Goal: Transaction & Acquisition: Purchase product/service

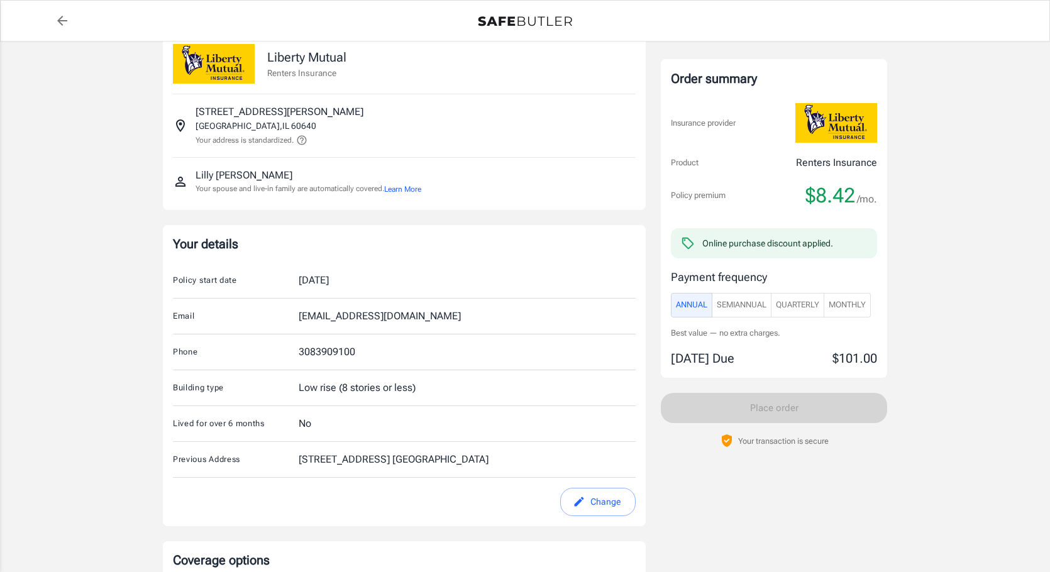
scroll to position [379, 0]
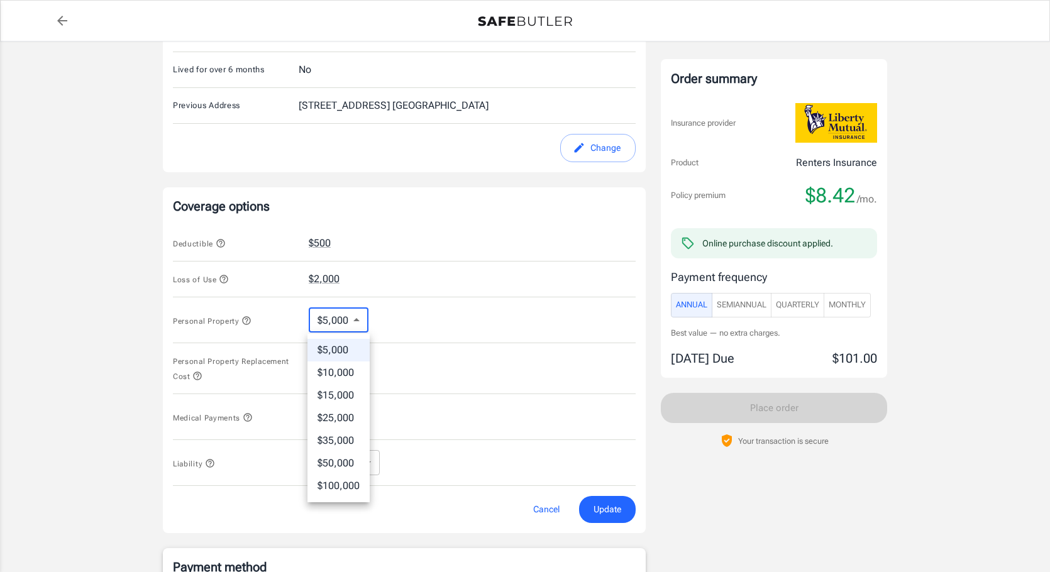
click at [351, 323] on body "Policy premium $ 8.42 /mo Liberty Mutual Renters Insurance 1831 W LELAND AVE CH…" at bounding box center [525, 398] width 1050 height 1554
click at [398, 317] on div at bounding box center [525, 286] width 1050 height 572
click at [351, 419] on body "Policy premium $ 8.42 /mo Liberty Mutual Renters Insurance 1831 W LELAND AVE CH…" at bounding box center [525, 398] width 1050 height 1554
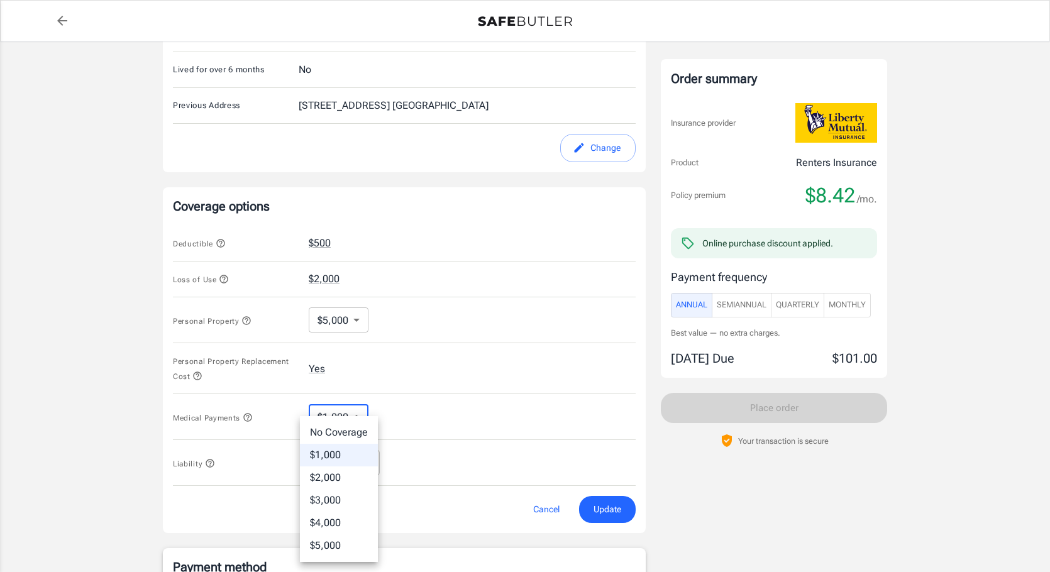
click at [490, 392] on div at bounding box center [525, 286] width 1050 height 572
click at [678, 299] on span "Annual" at bounding box center [691, 305] width 31 height 14
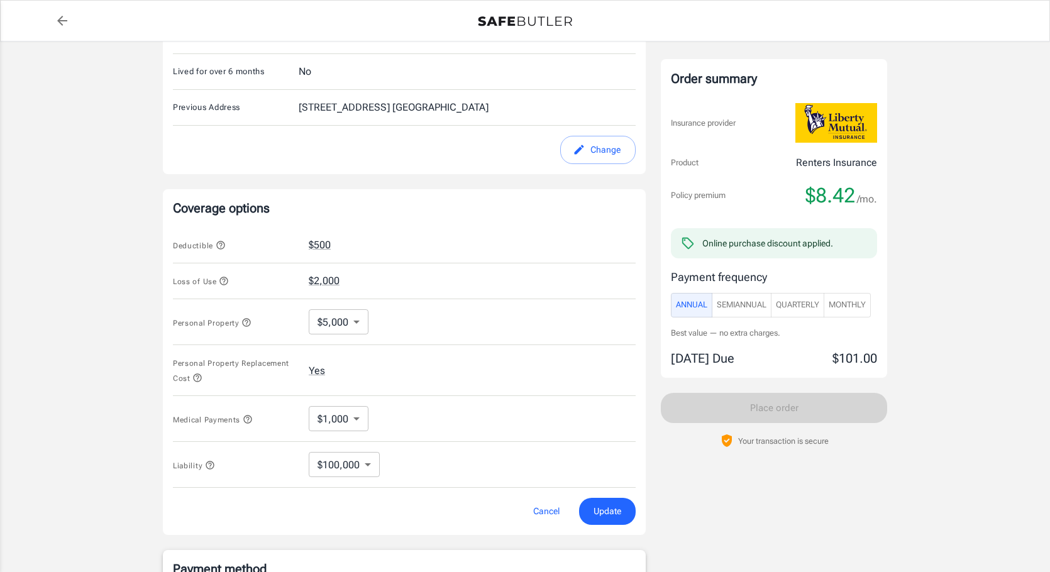
scroll to position [378, 0]
click at [529, 246] on div "Deductible $500" at bounding box center [404, 244] width 463 height 36
click at [330, 278] on button "$2,000" at bounding box center [324, 279] width 31 height 15
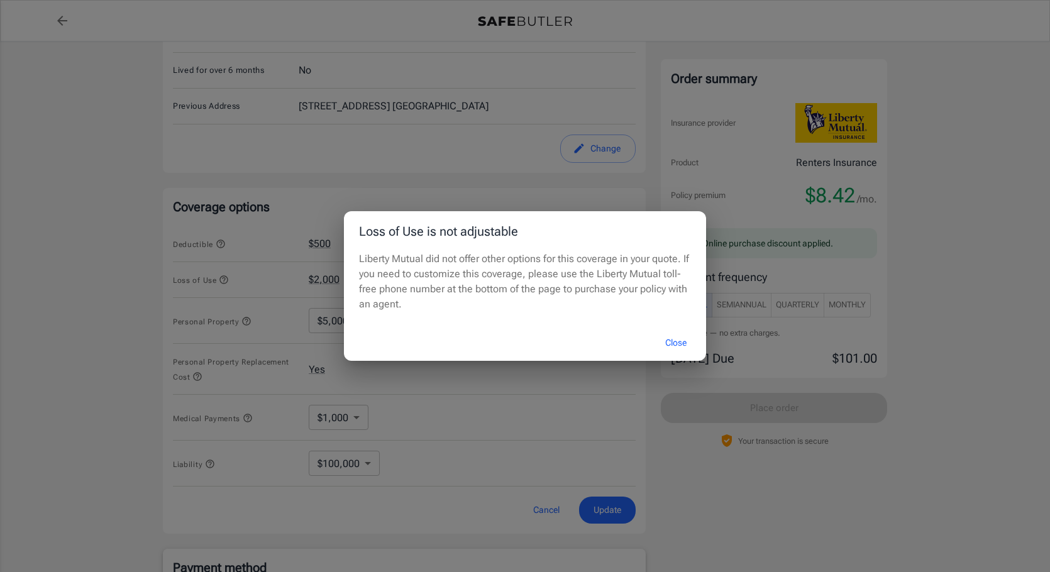
click at [681, 339] on button "Close" at bounding box center [676, 342] width 50 height 27
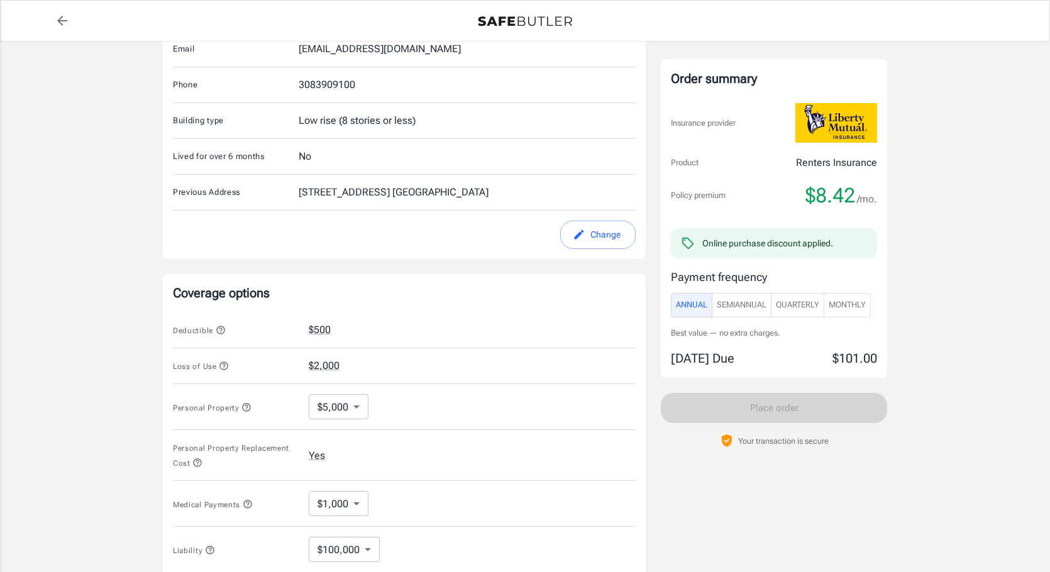
scroll to position [483, 0]
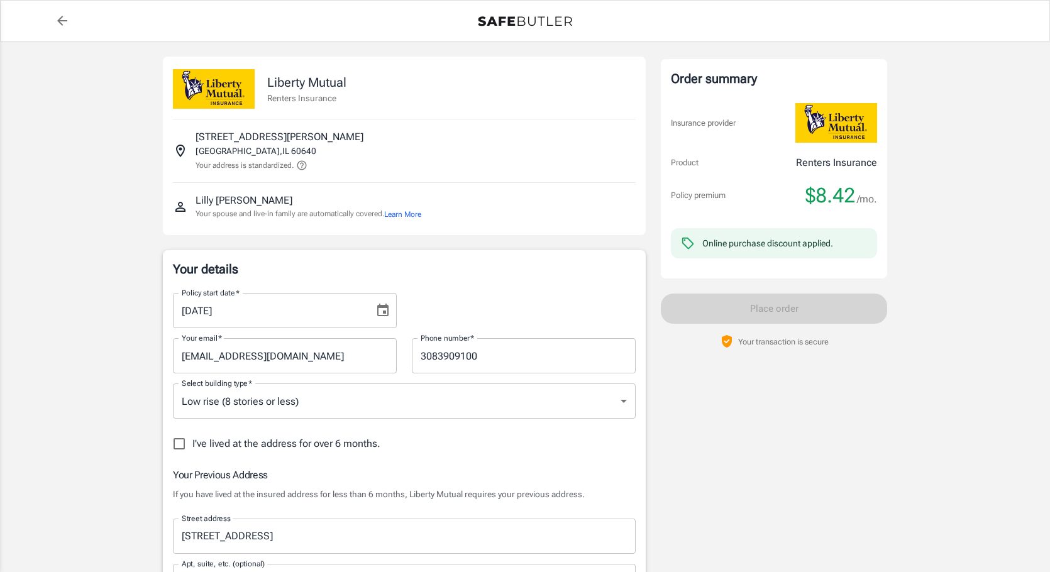
select select "IL"
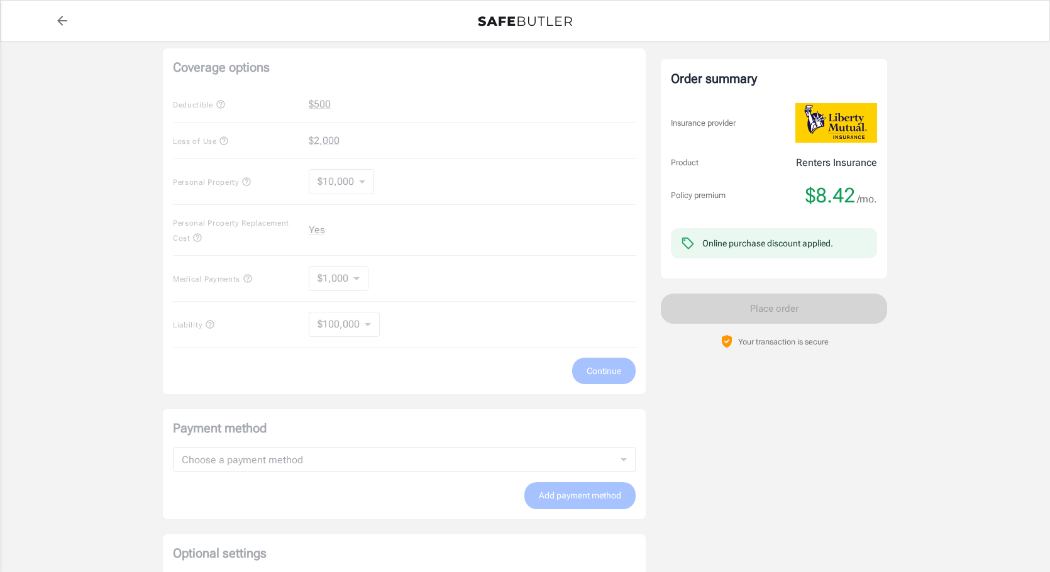
scroll to position [593, 0]
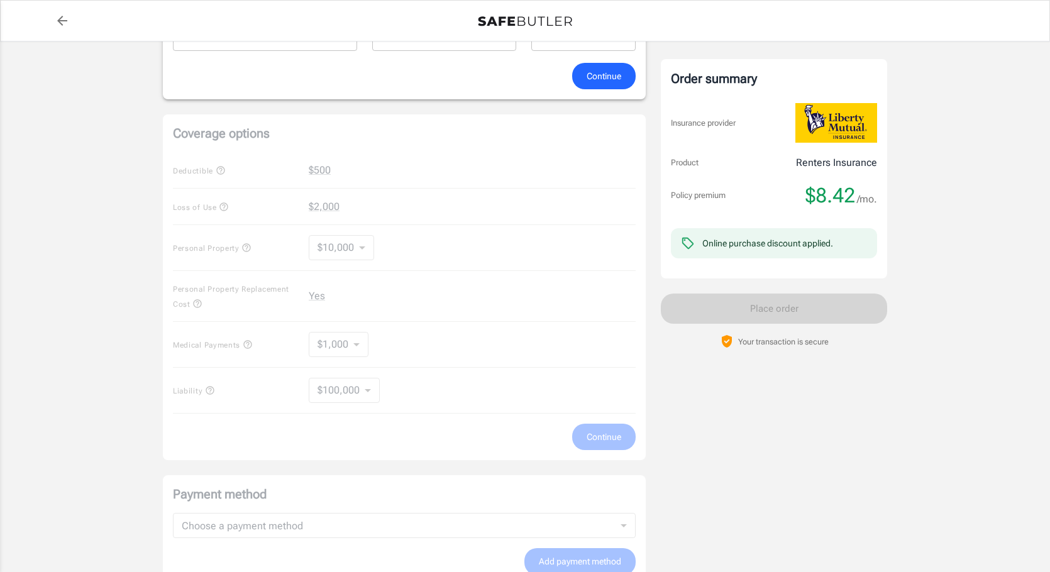
click at [447, 205] on div "Coverage options Deductible $500 Loss of Use $2,000 Personal Property $10,000 1…" at bounding box center [404, 287] width 483 height 346
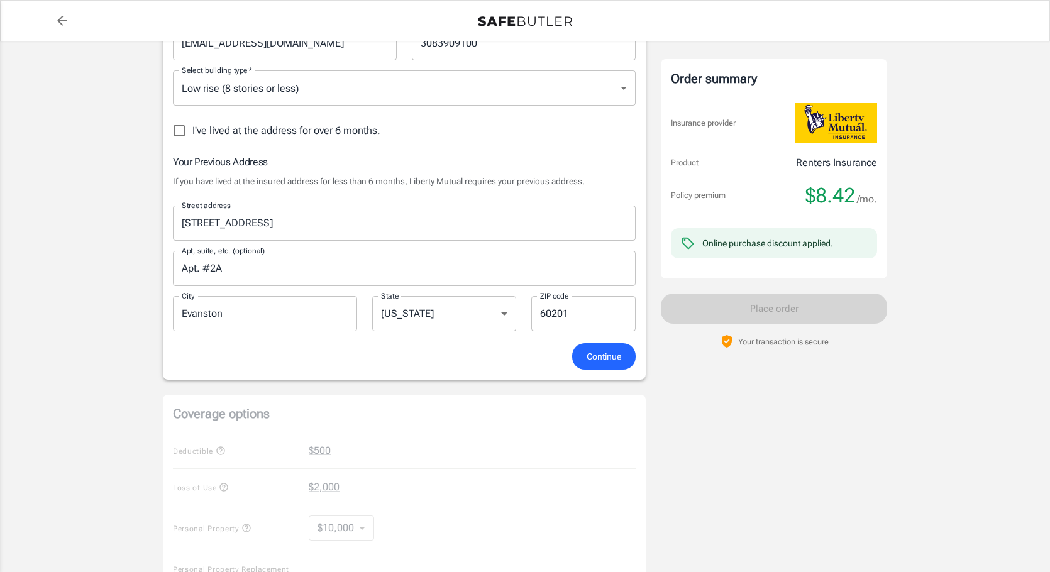
scroll to position [0, 0]
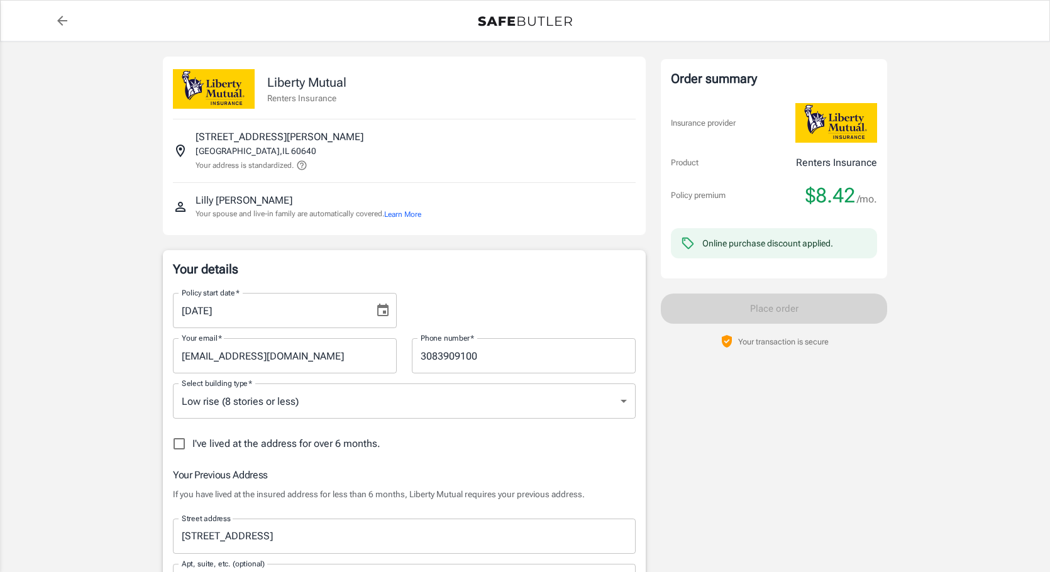
select select "IL"
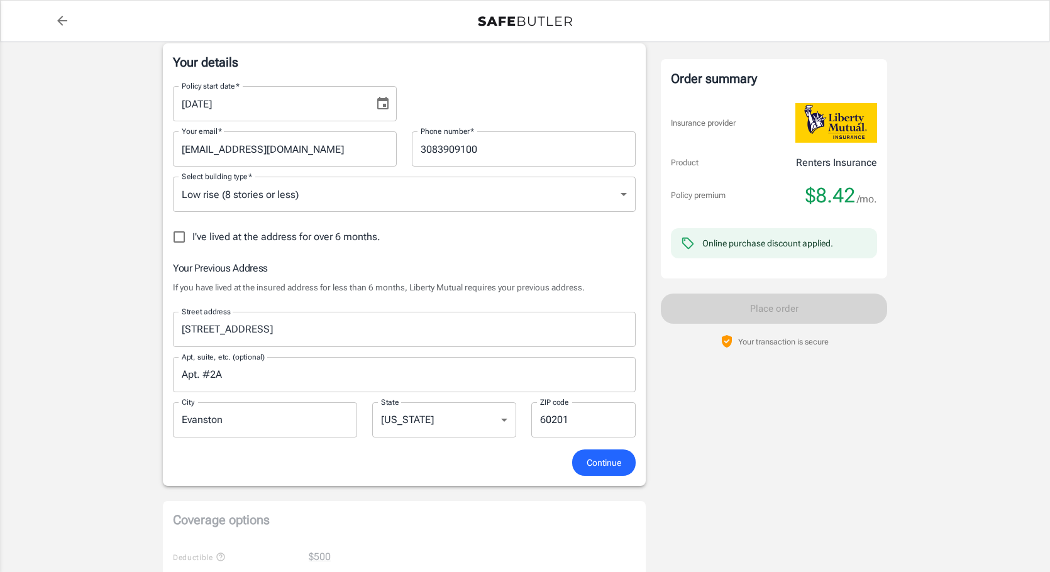
scroll to position [217, 0]
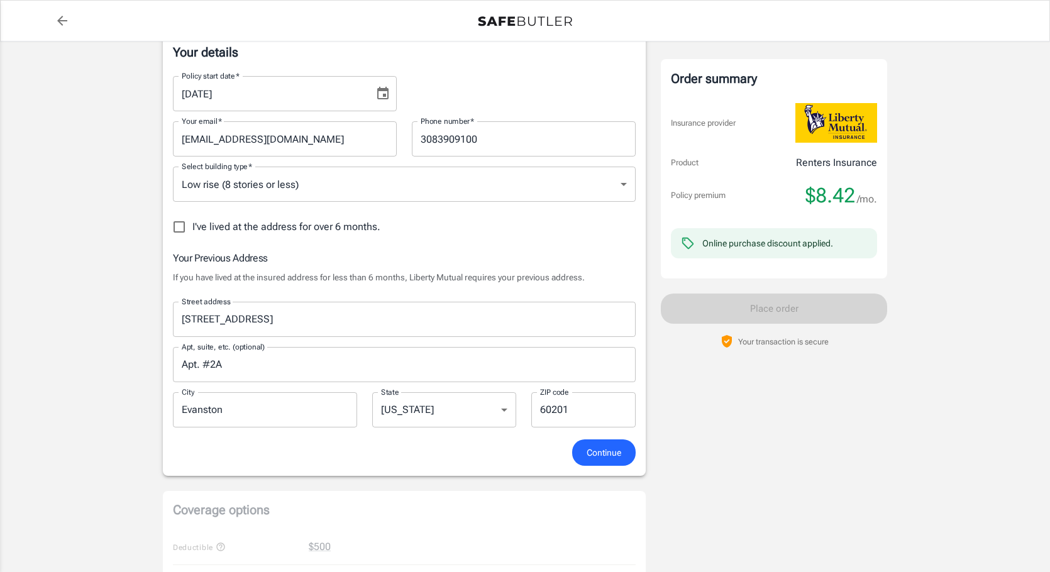
click at [607, 453] on span "Continue" at bounding box center [603, 453] width 35 height 16
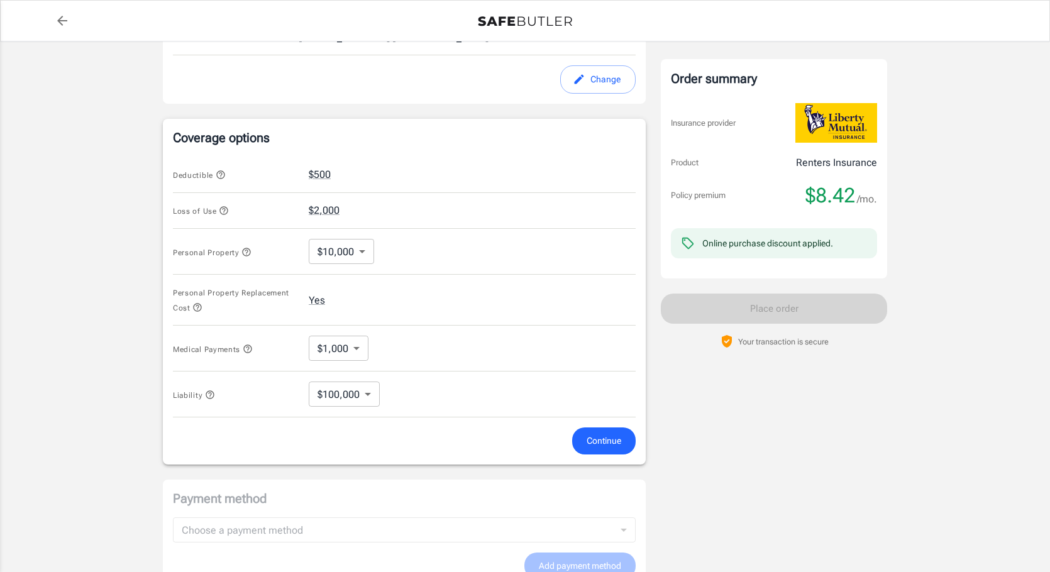
scroll to position [453, 0]
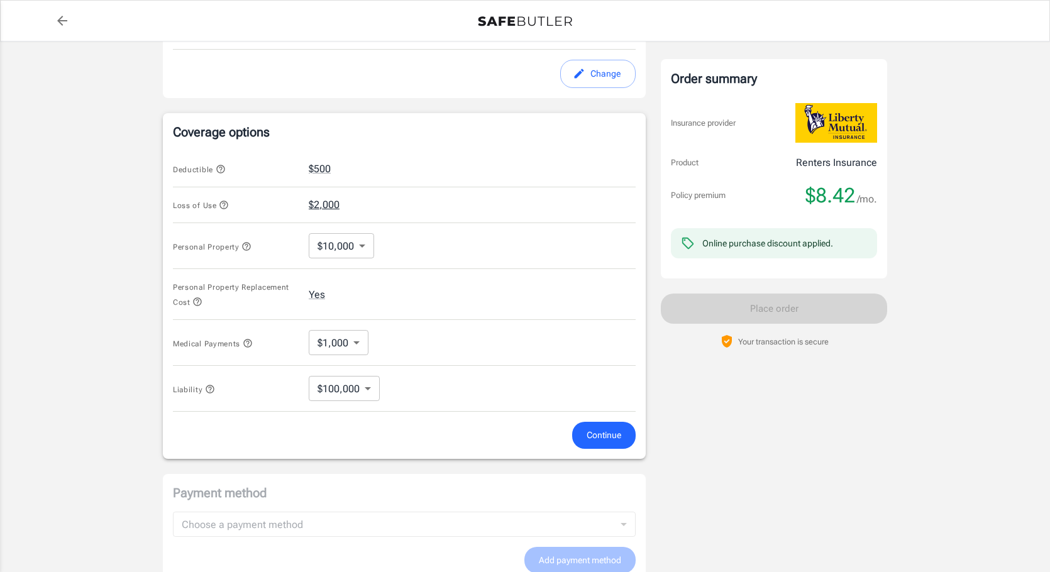
click at [334, 206] on button "$2,000" at bounding box center [324, 204] width 31 height 15
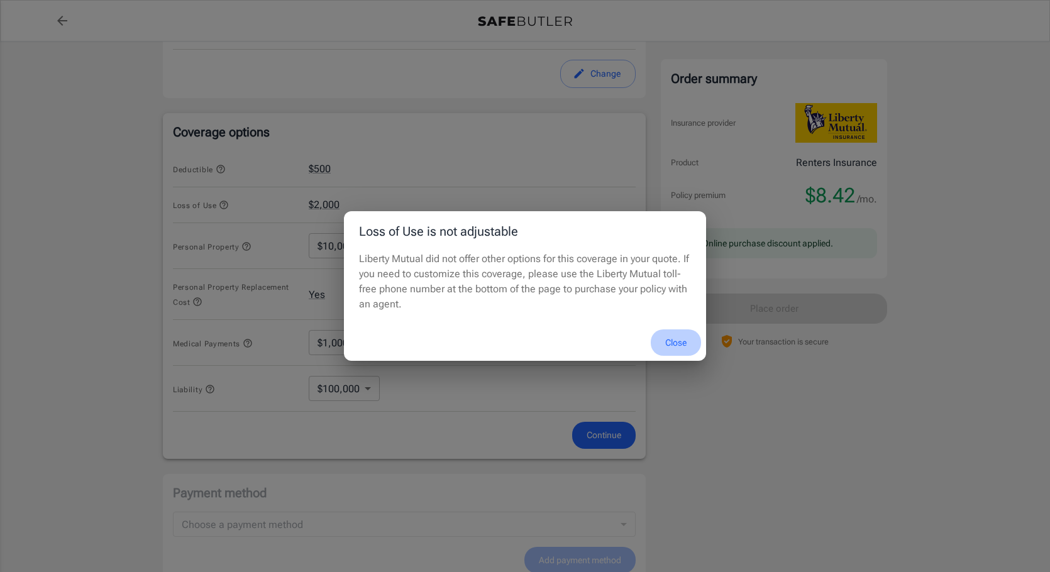
click at [679, 339] on button "Close" at bounding box center [676, 342] width 50 height 27
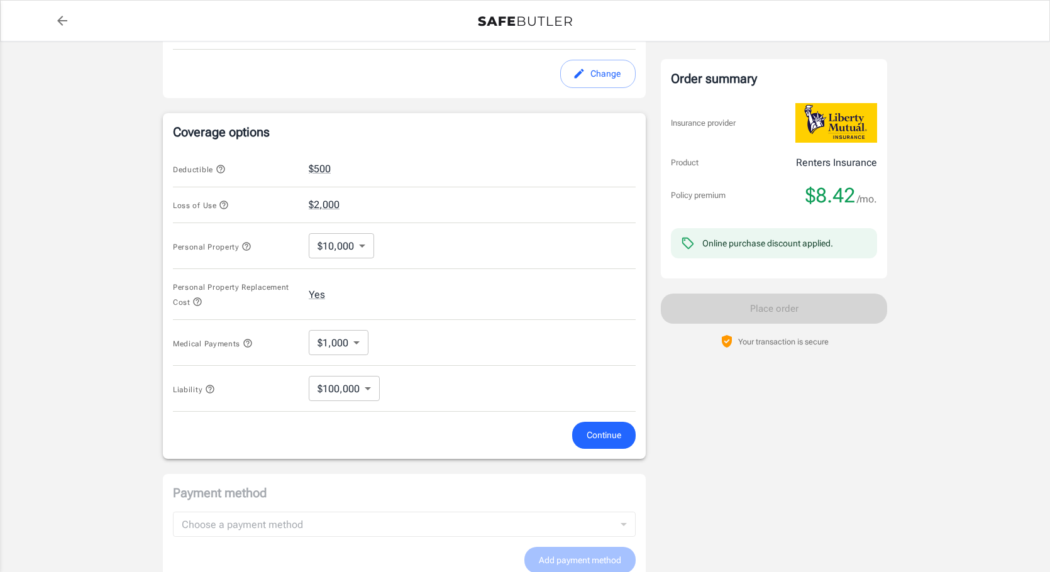
click at [370, 248] on body "Policy premium $ 8.42 /mo Liberty Mutual Renters Insurance 1831 W LELAND AVE CH…" at bounding box center [525, 165] width 1050 height 1236
click at [356, 259] on ul "$5,000 $10,000 $15,000 $25,000 $35,000 $50,000 $100,000" at bounding box center [341, 343] width 65 height 168
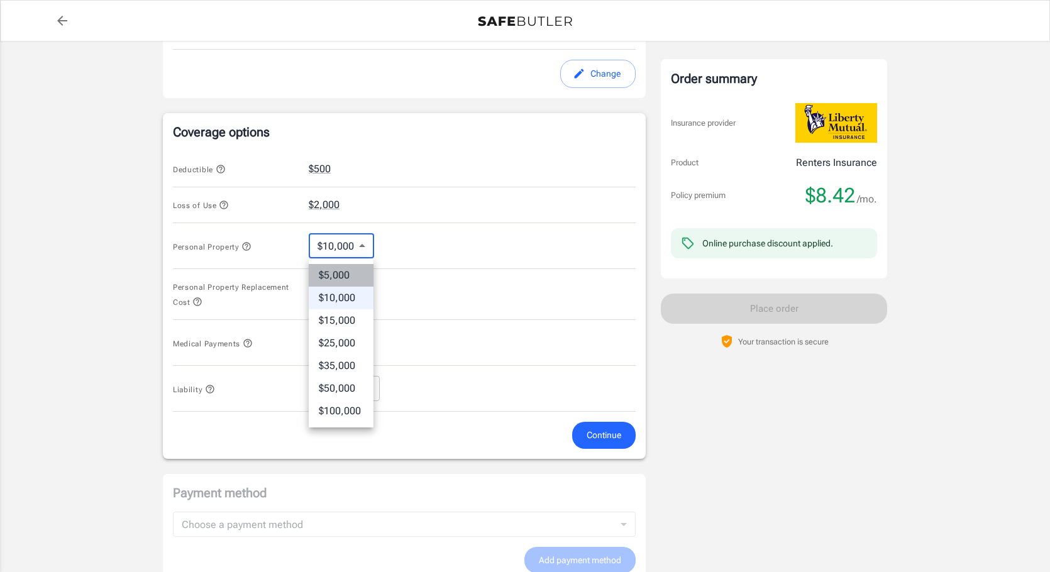
click at [349, 267] on li "$5,000" at bounding box center [341, 275] width 65 height 23
type input "5000"
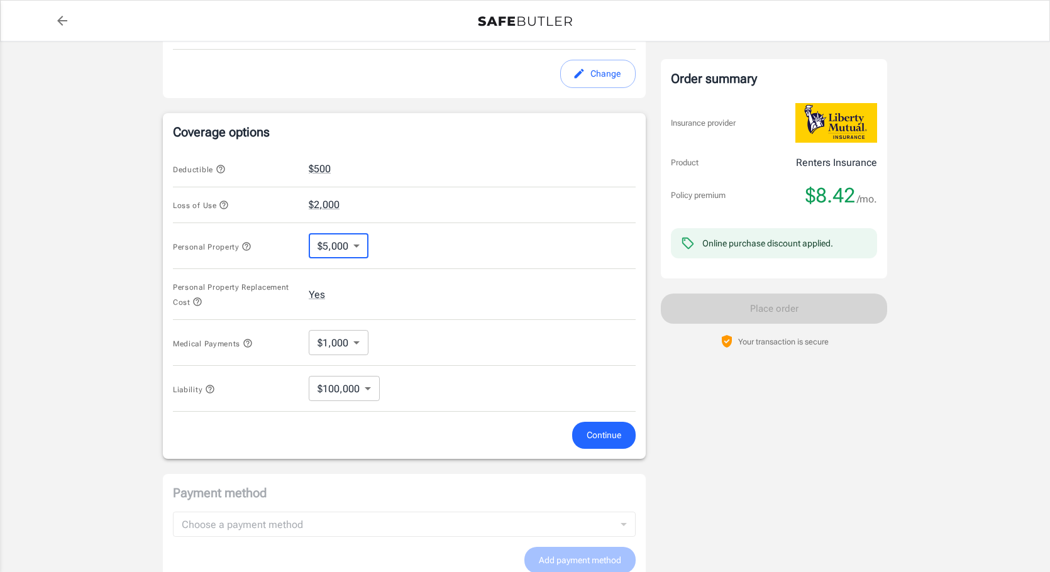
click at [607, 444] on button "Continue" at bounding box center [603, 435] width 63 height 27
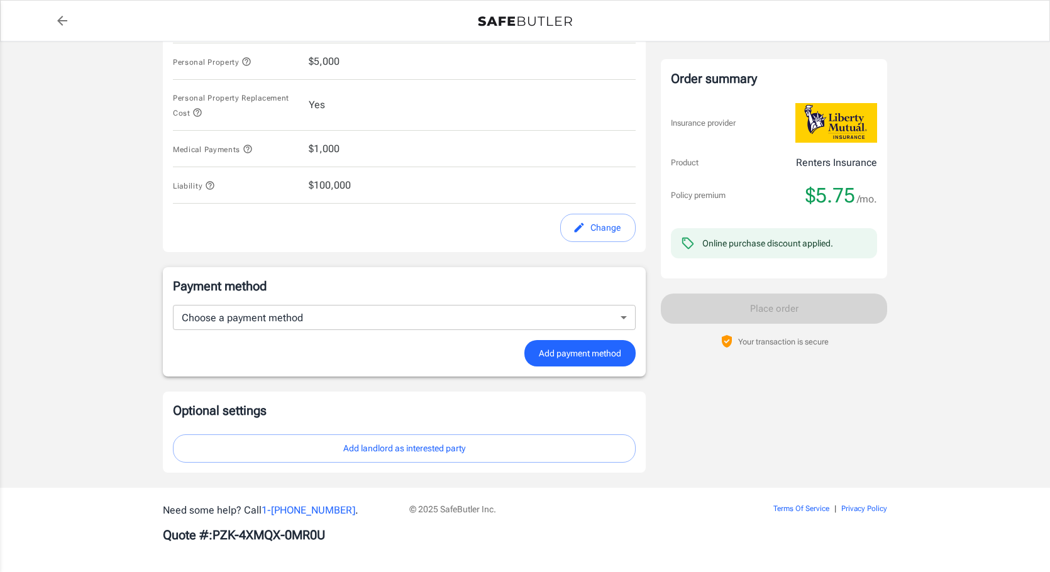
scroll to position [638, 0]
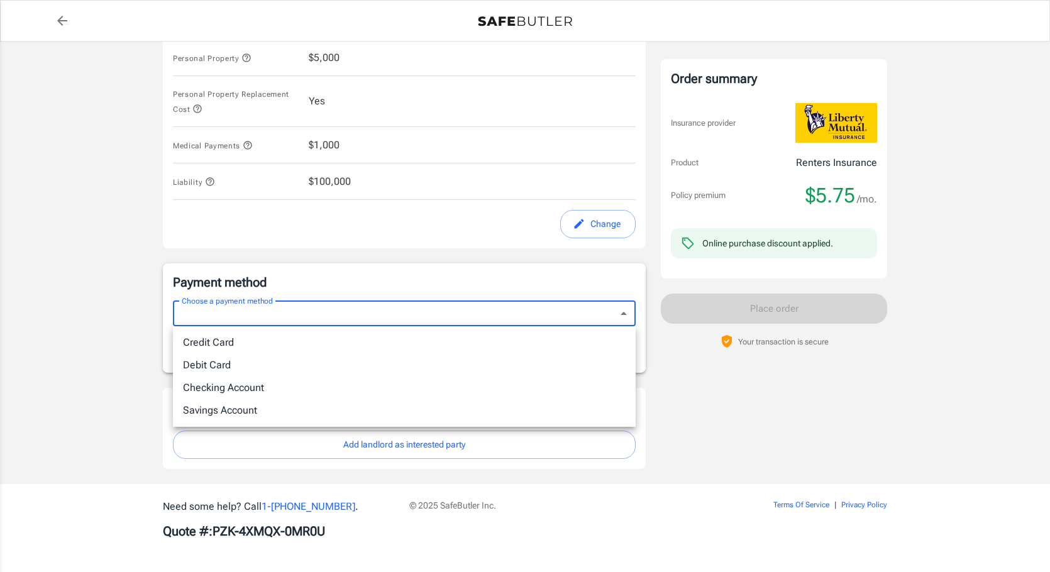
click at [445, 349] on li "Credit Card" at bounding box center [404, 342] width 463 height 23
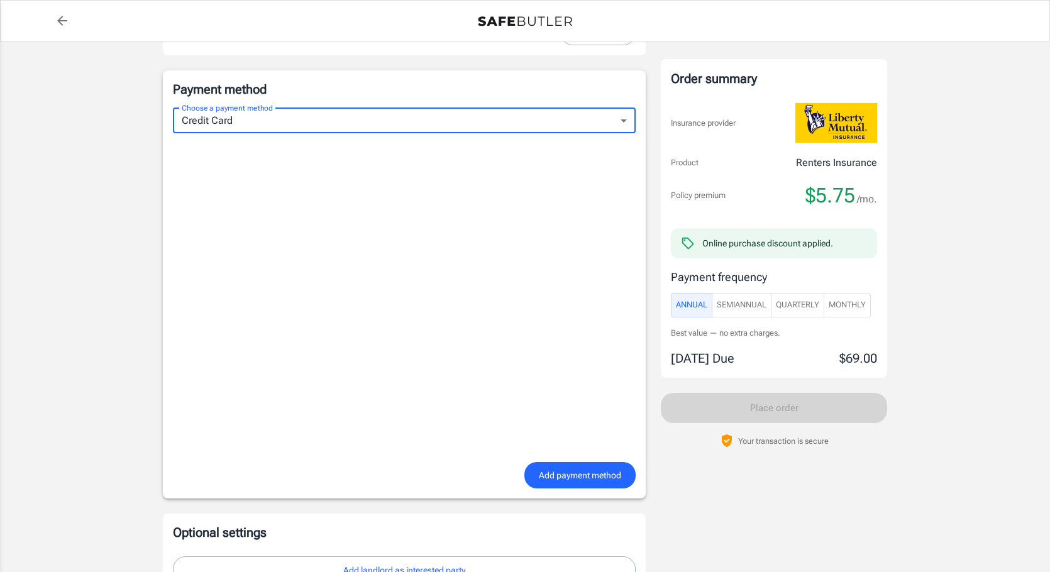
scroll to position [830, 0]
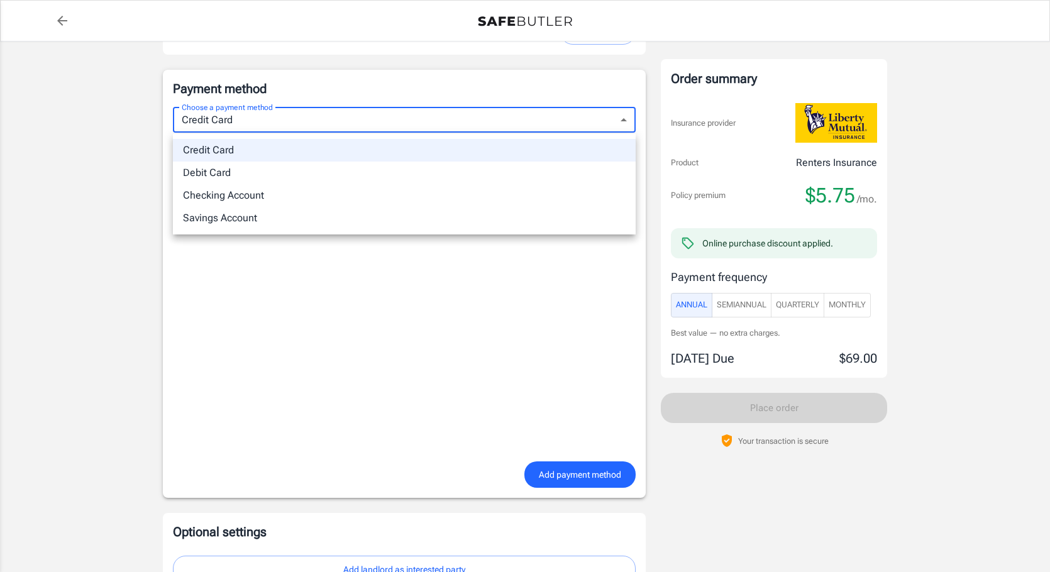
click at [262, 195] on li "Checking Account" at bounding box center [404, 195] width 463 height 23
type input "checking"
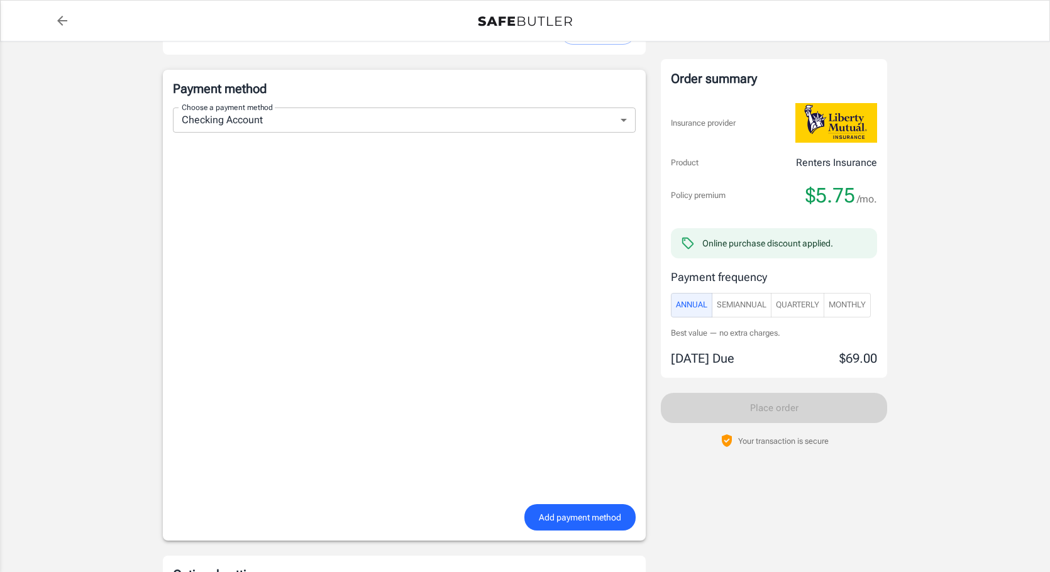
click at [590, 513] on span "Add payment method" at bounding box center [580, 518] width 82 height 16
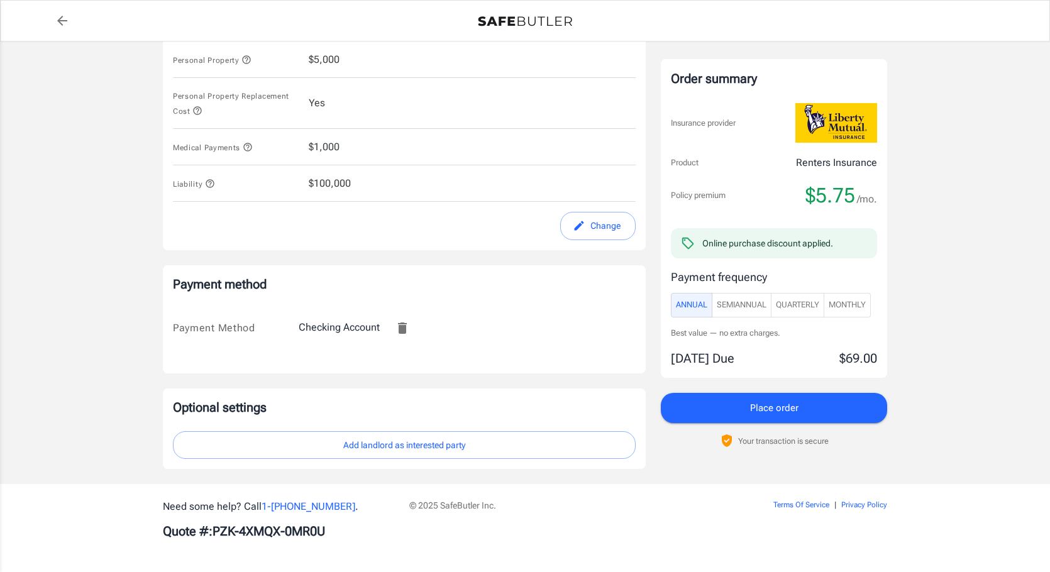
scroll to position [0, 0]
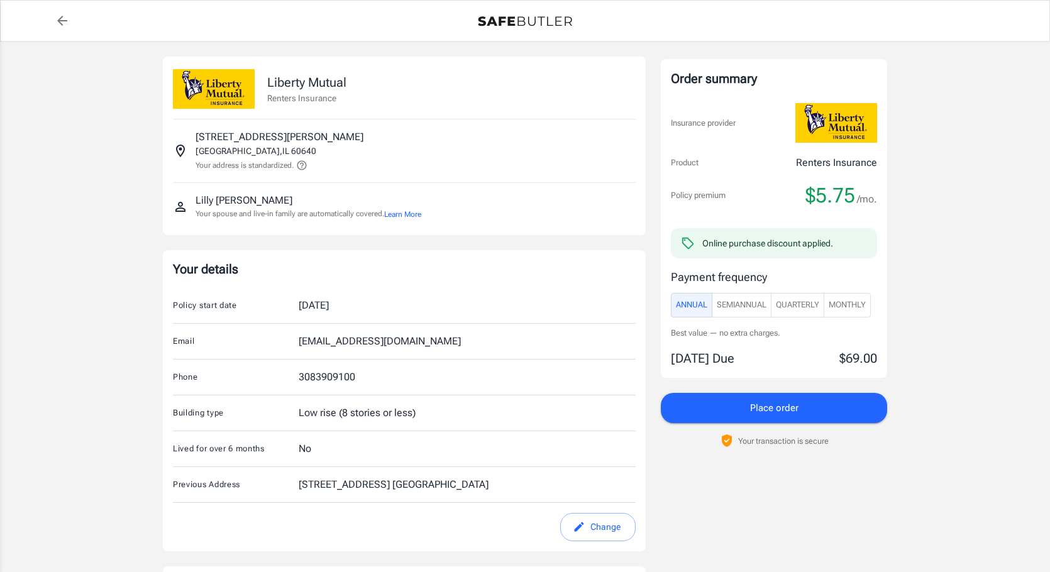
click at [418, 216] on button "Learn More" at bounding box center [402, 214] width 37 height 11
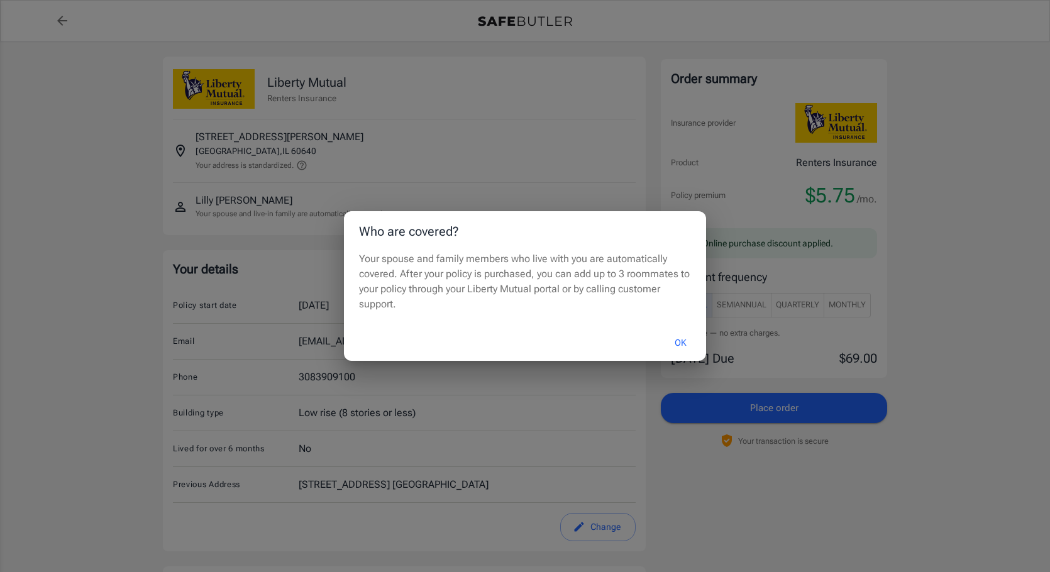
click at [679, 344] on button "OK" at bounding box center [680, 342] width 41 height 27
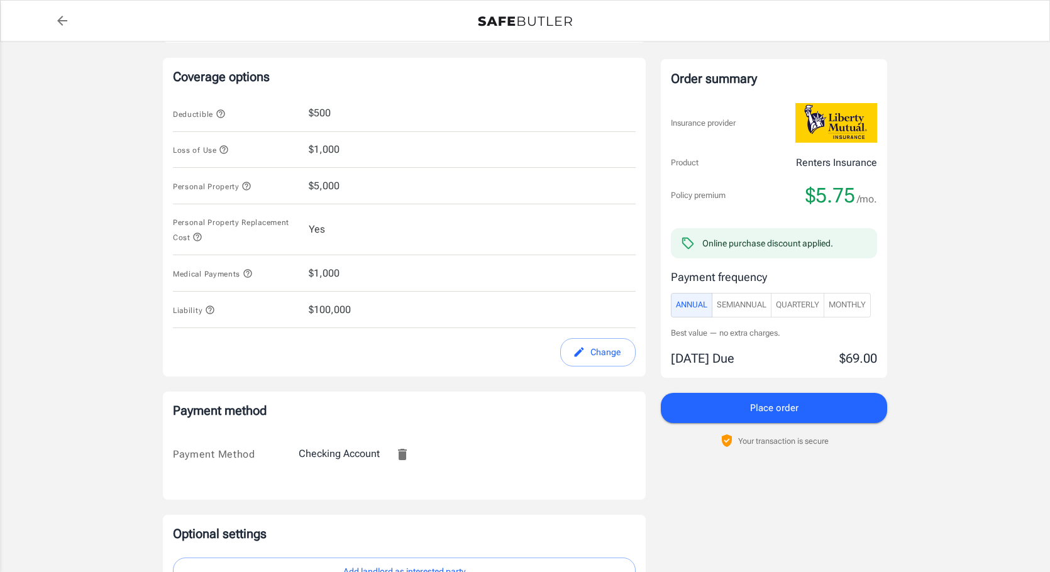
scroll to position [637, 0]
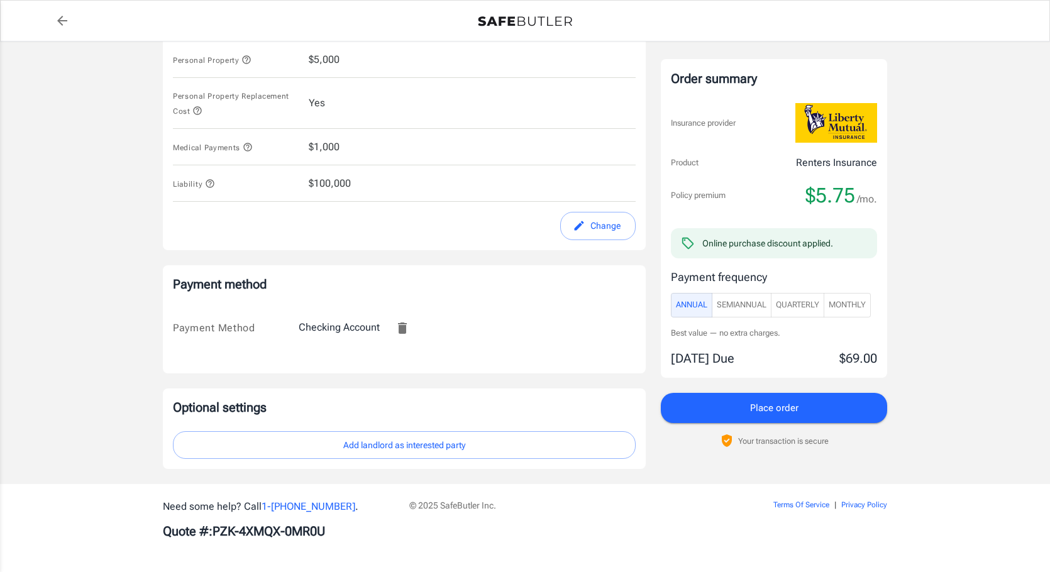
click at [529, 451] on button "Add landlord as interested party" at bounding box center [404, 445] width 463 height 28
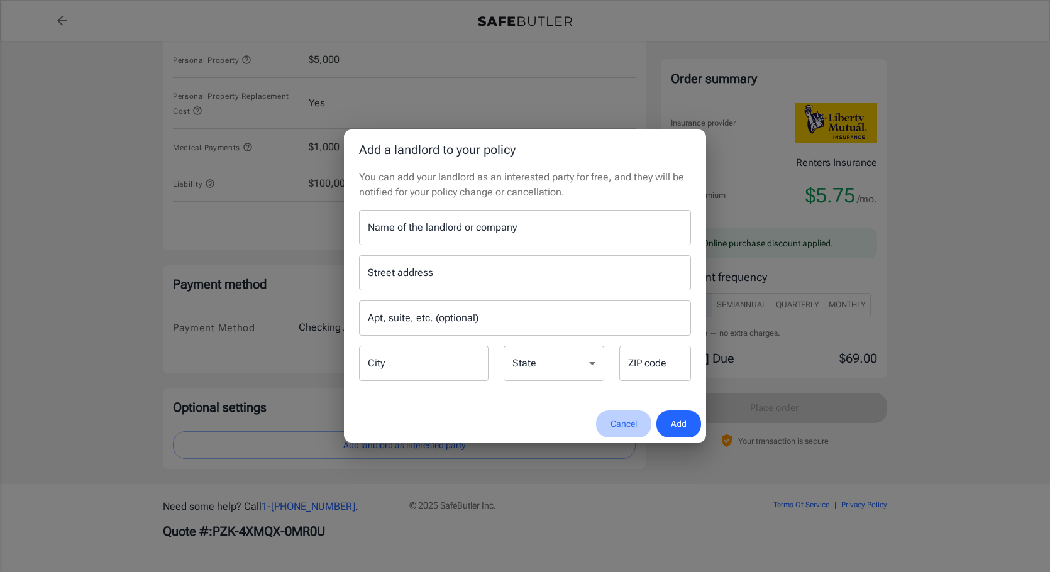
click at [622, 421] on button "Cancel" at bounding box center [623, 423] width 55 height 27
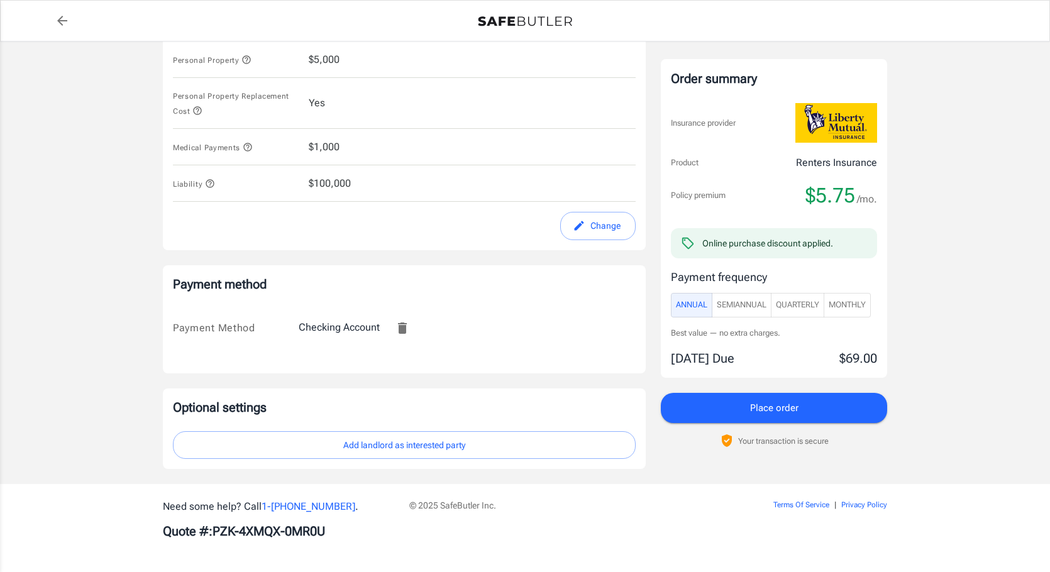
click at [710, 409] on button "Place order" at bounding box center [774, 408] width 226 height 30
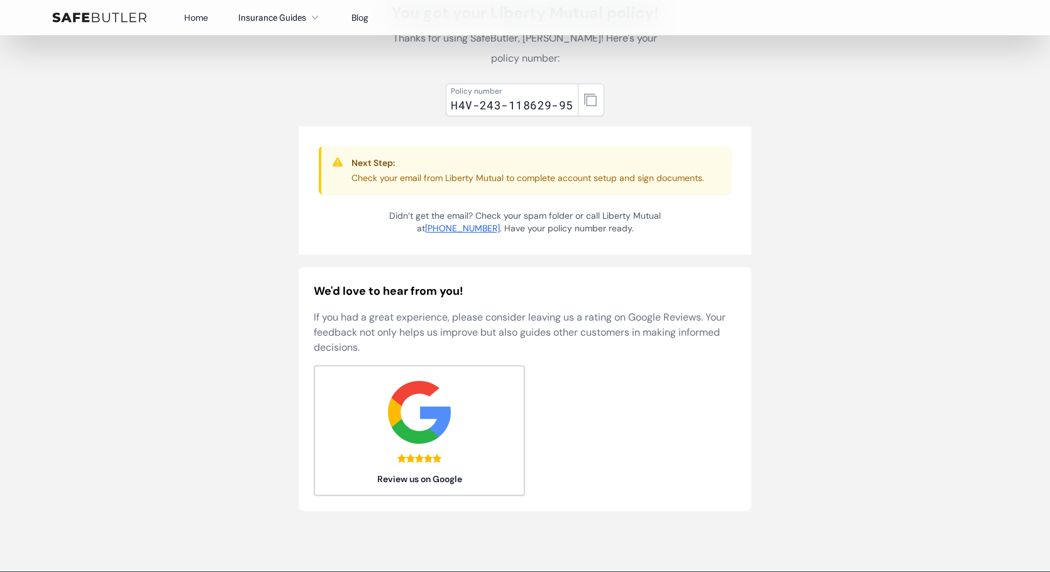
scroll to position [114, 0]
